Goal: Task Accomplishment & Management: Manage account settings

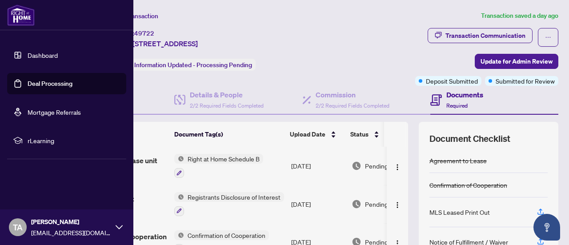
click at [39, 83] on link "Deal Processing" at bounding box center [50, 84] width 45 height 8
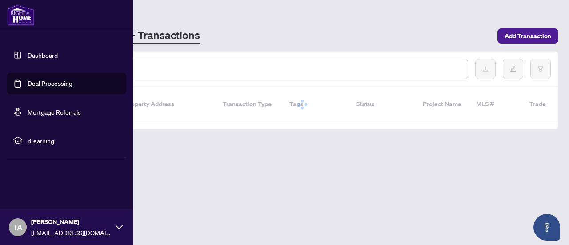
click at [39, 83] on link "Deal Processing" at bounding box center [50, 84] width 45 height 8
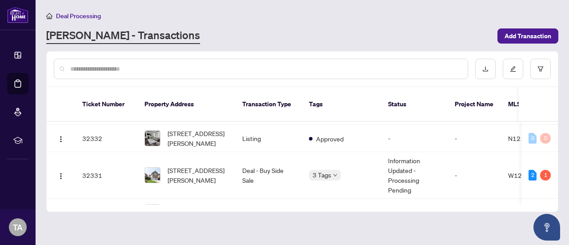
scroll to position [1071, 0]
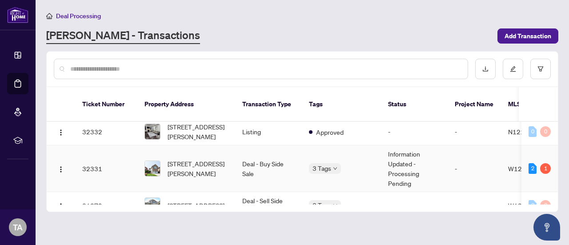
click at [265, 159] on td "Deal - Buy Side Sale" at bounding box center [268, 168] width 67 height 47
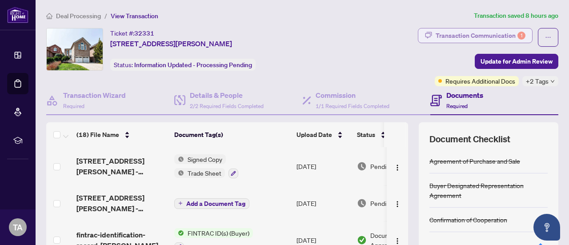
click at [460, 32] on div "Transaction Communication 1" at bounding box center [481, 35] width 90 height 14
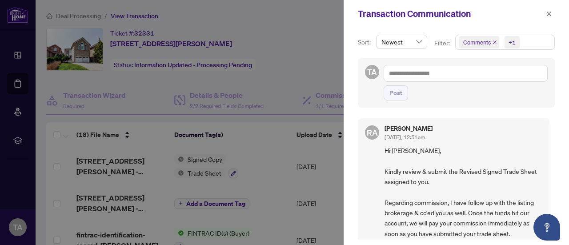
click at [19, 81] on div at bounding box center [284, 122] width 569 height 245
click at [204, 27] on div at bounding box center [284, 122] width 569 height 245
click at [555, 13] on div "Transaction Communication" at bounding box center [457, 14] width 226 height 28
click at [551, 15] on icon "close" at bounding box center [549, 14] width 6 height 6
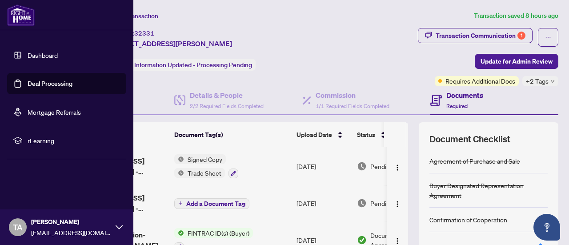
click at [52, 81] on link "Deal Processing" at bounding box center [50, 84] width 45 height 8
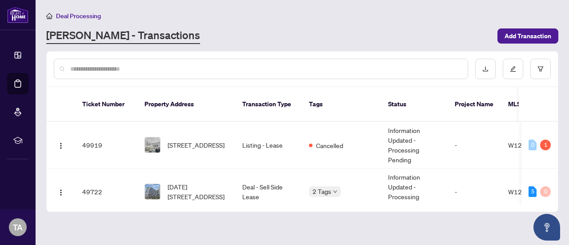
click at [393, 70] on input "text" at bounding box center [265, 69] width 391 height 10
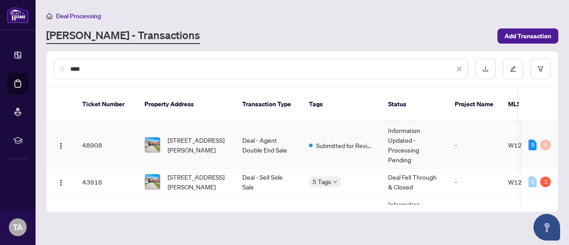
type input "****"
click at [224, 140] on span "[STREET_ADDRESS][PERSON_NAME]" at bounding box center [198, 145] width 61 height 20
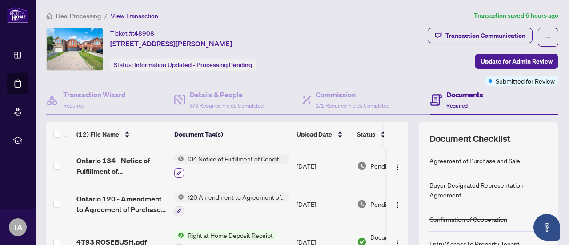
click at [179, 170] on icon "button" at bounding box center [179, 172] width 5 height 5
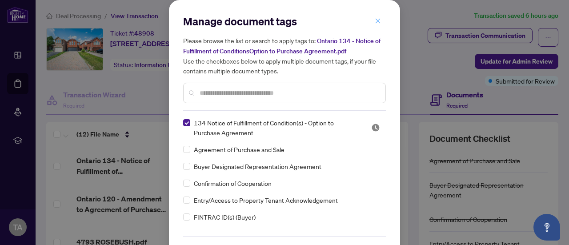
click at [375, 16] on span "button" at bounding box center [378, 21] width 6 height 14
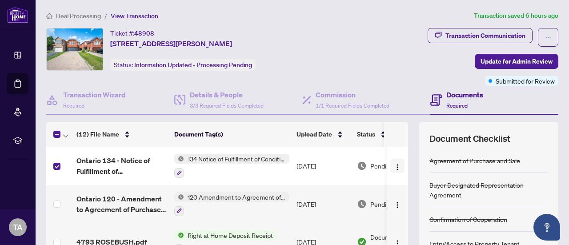
click at [394, 164] on img "button" at bounding box center [397, 167] width 7 height 7
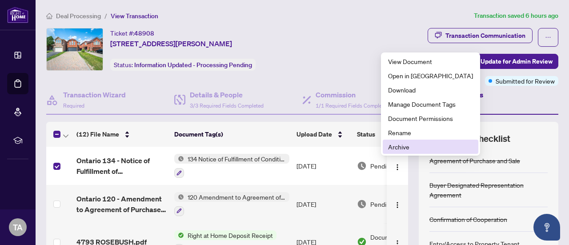
click at [402, 146] on span "Archive" at bounding box center [430, 147] width 85 height 10
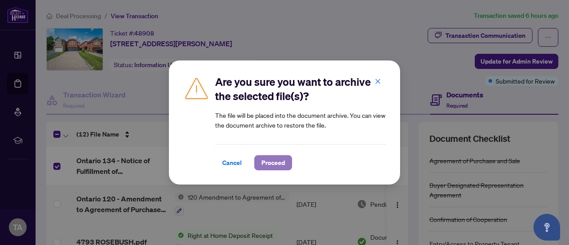
click at [273, 160] on span "Proceed" at bounding box center [274, 163] width 24 height 14
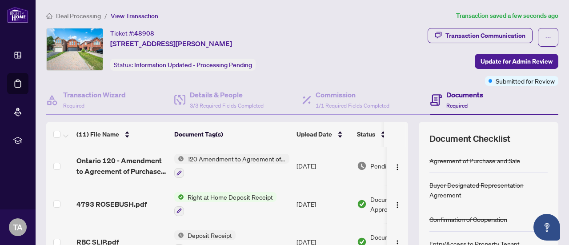
scroll to position [139, 0]
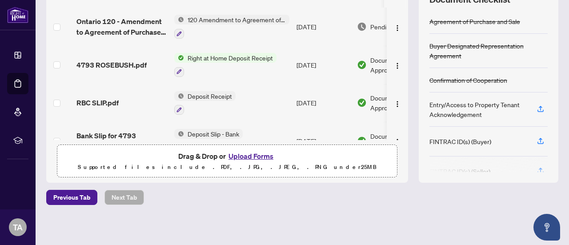
click at [247, 153] on button "Upload Forms" at bounding box center [251, 156] width 50 height 12
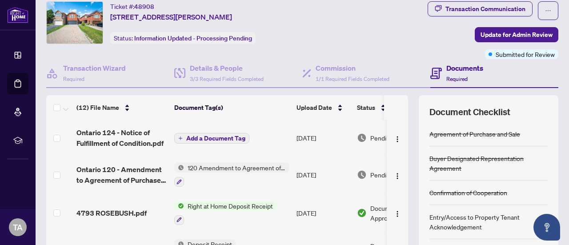
scroll to position [27, 0]
click at [215, 135] on span "Add a Document Tag" at bounding box center [215, 138] width 59 height 6
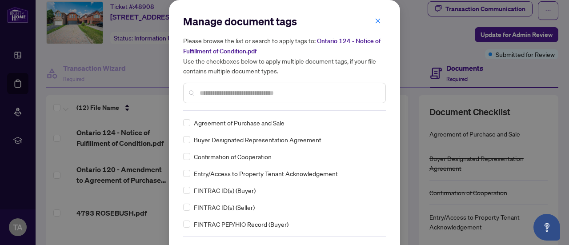
click at [262, 94] on input "text" at bounding box center [289, 93] width 179 height 10
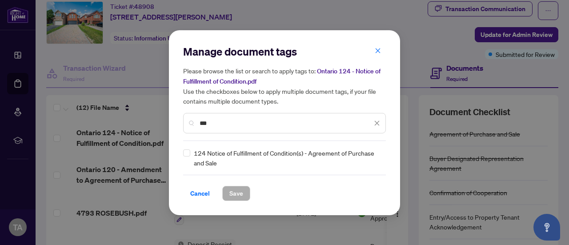
type input "***"
click at [233, 191] on span "Save" at bounding box center [237, 193] width 14 height 14
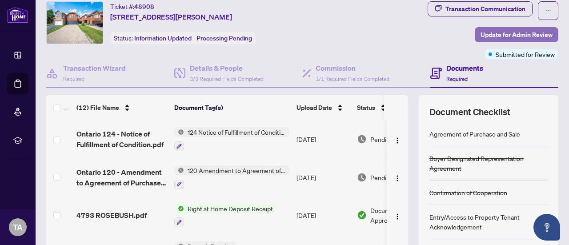
click at [508, 36] on span "Update for Admin Review" at bounding box center [517, 35] width 72 height 14
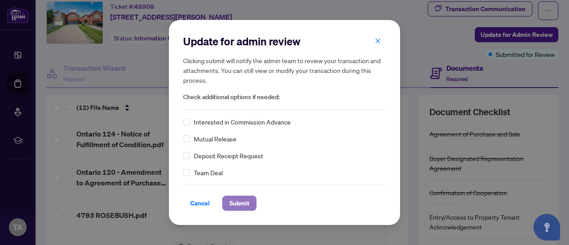
click at [239, 202] on span "Submit" at bounding box center [240, 203] width 20 height 14
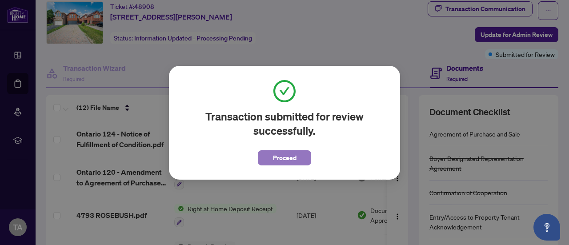
click at [284, 156] on span "Proceed" at bounding box center [285, 158] width 24 height 14
